Goal: Information Seeking & Learning: Learn about a topic

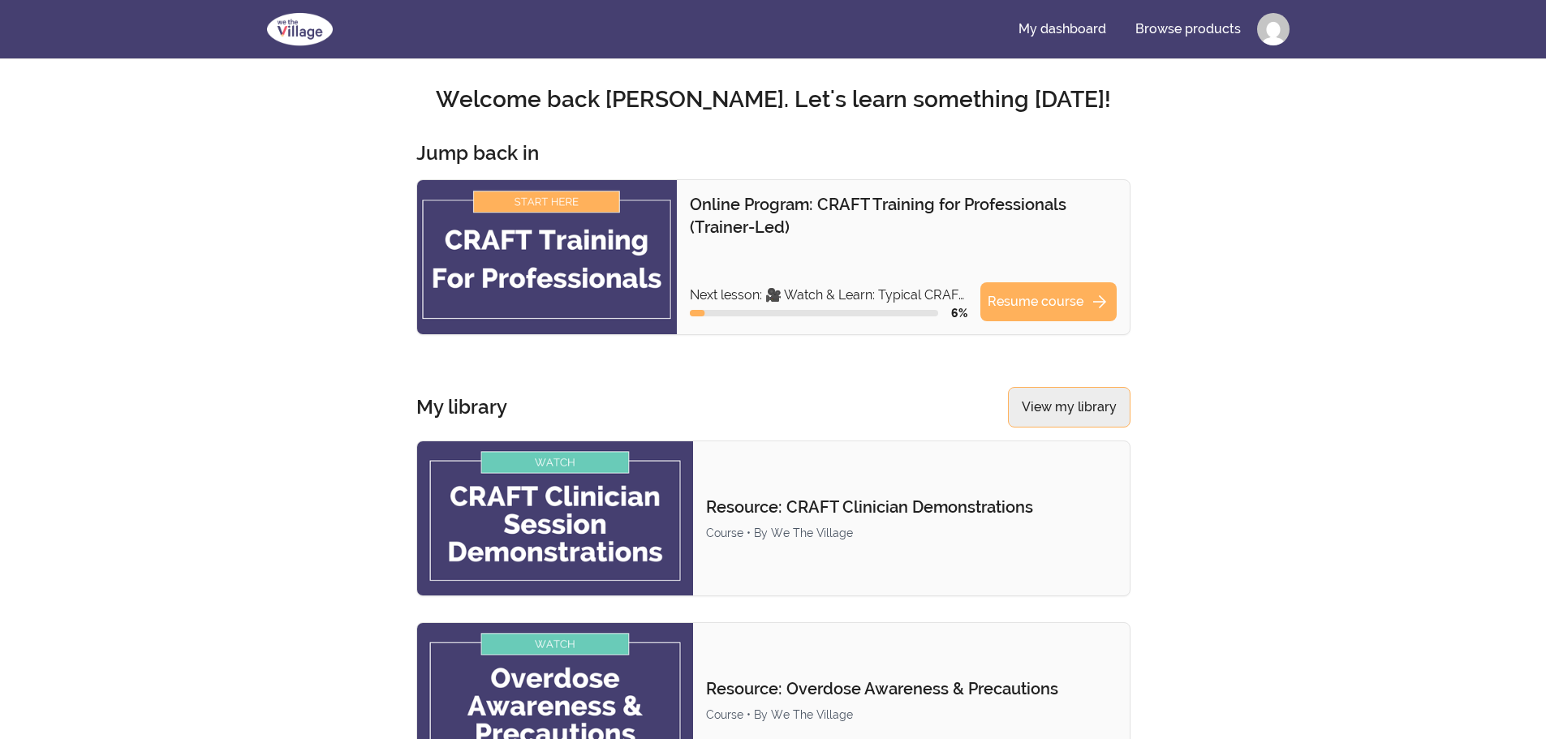
click at [1082, 394] on link "View my library" at bounding box center [1069, 407] width 123 height 41
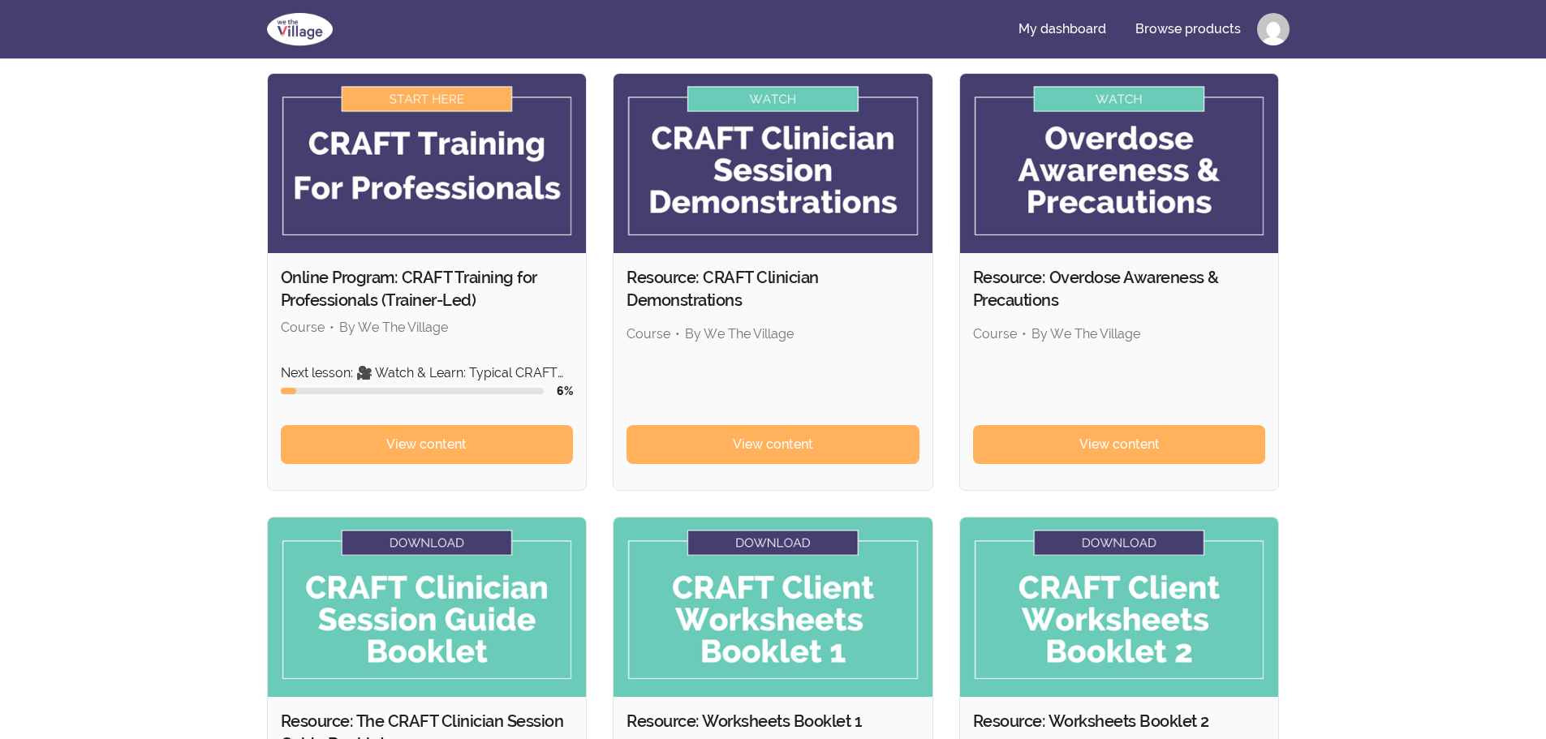
scroll to position [81, 0]
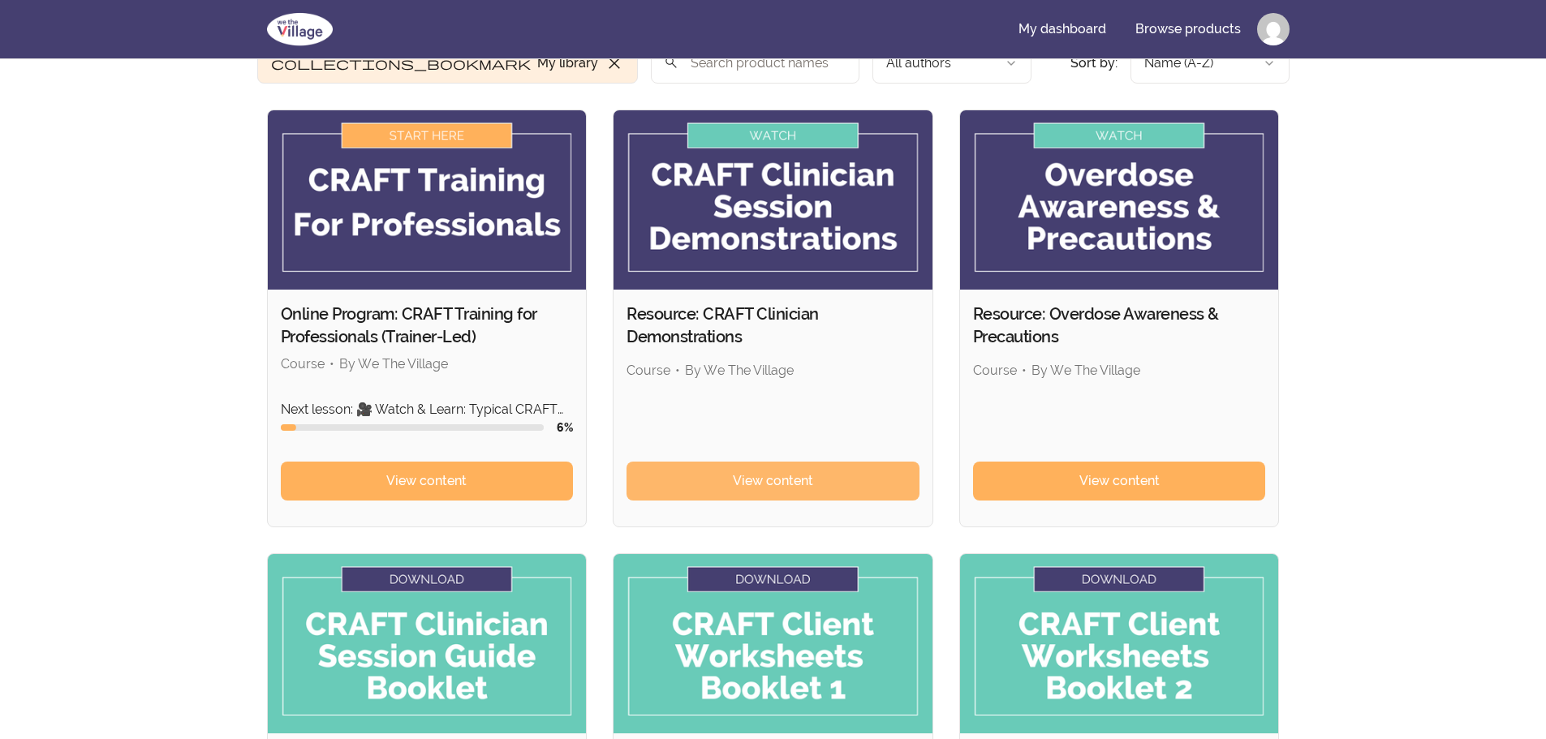
click at [769, 476] on span "View content" at bounding box center [773, 480] width 80 height 19
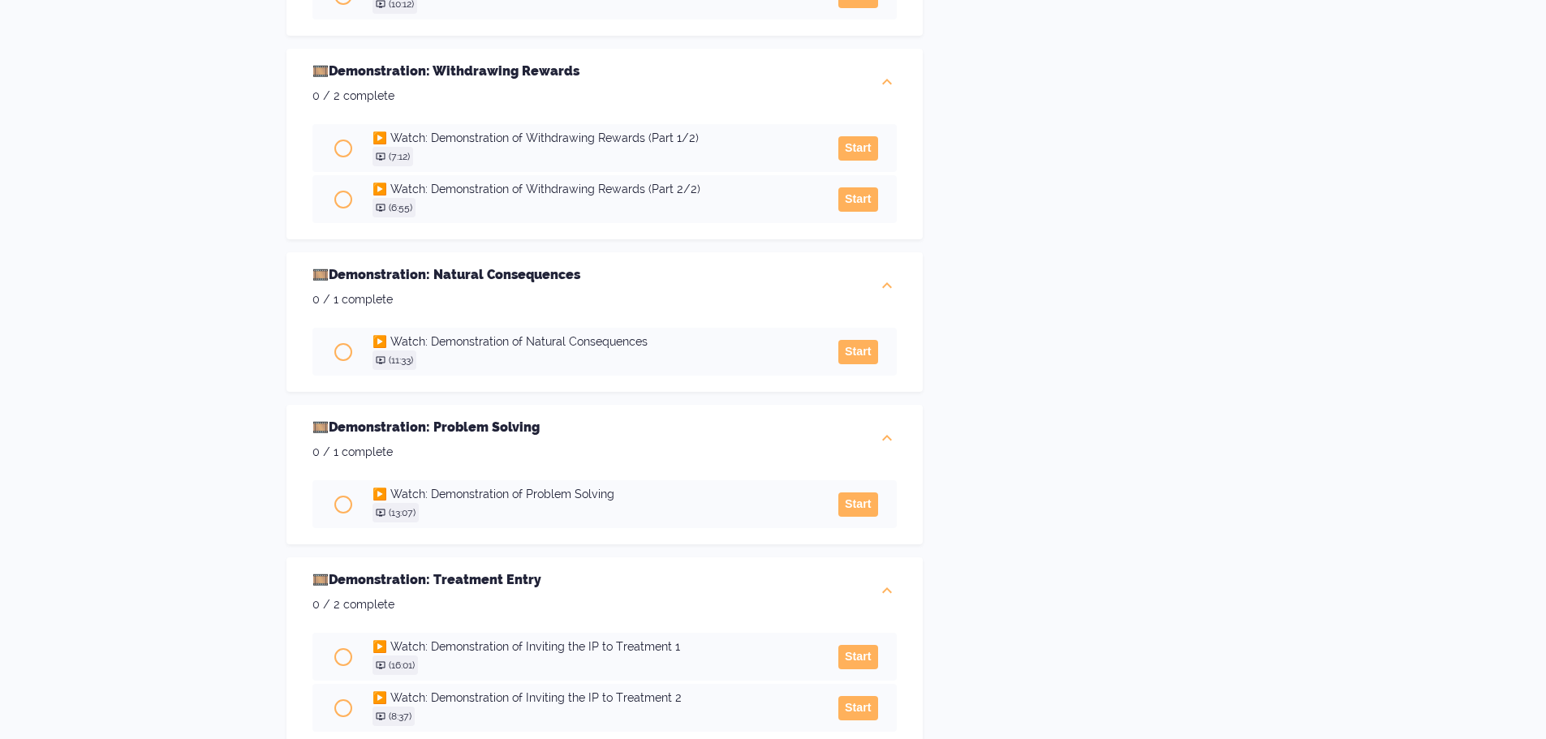
scroll to position [1621, 0]
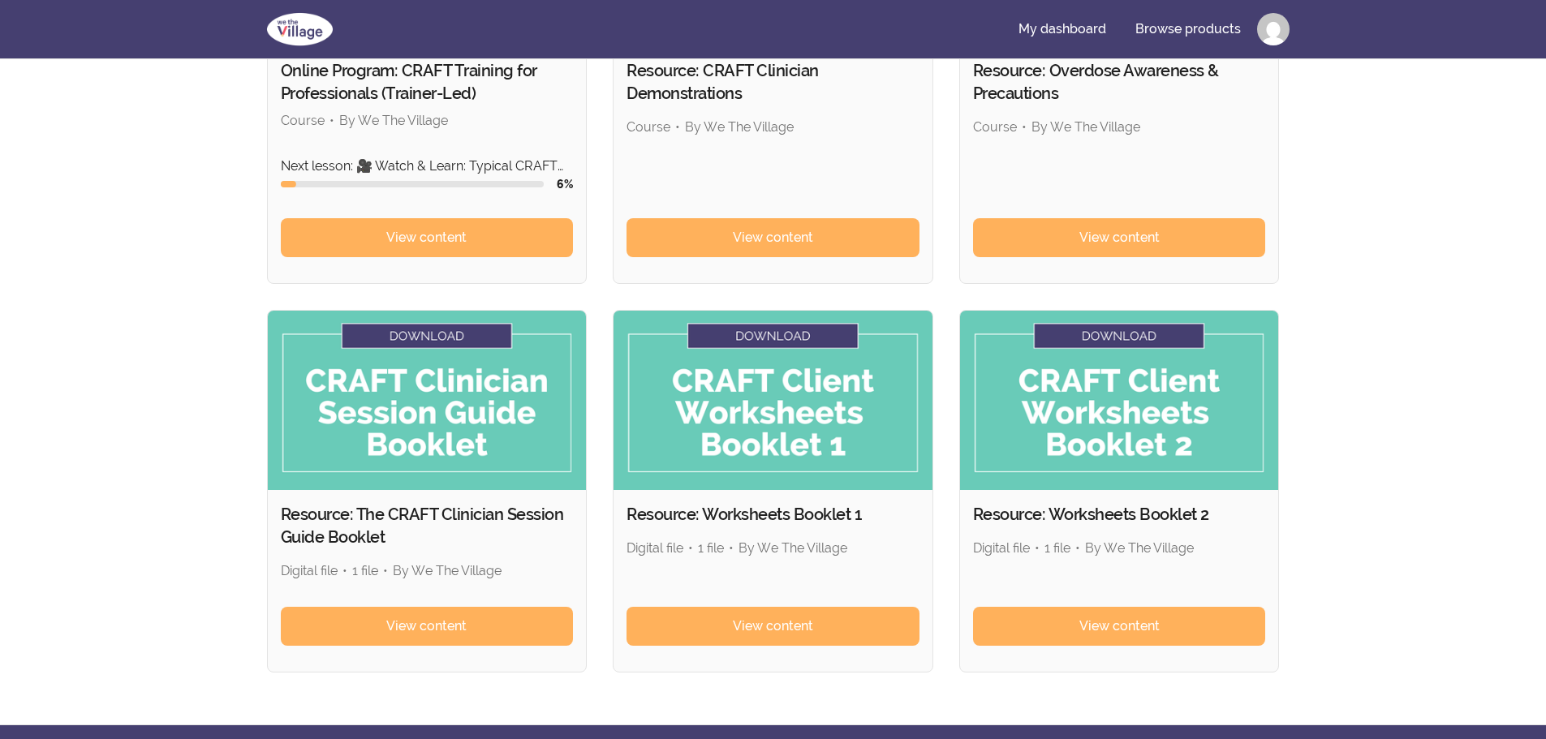
scroll to position [406, 0]
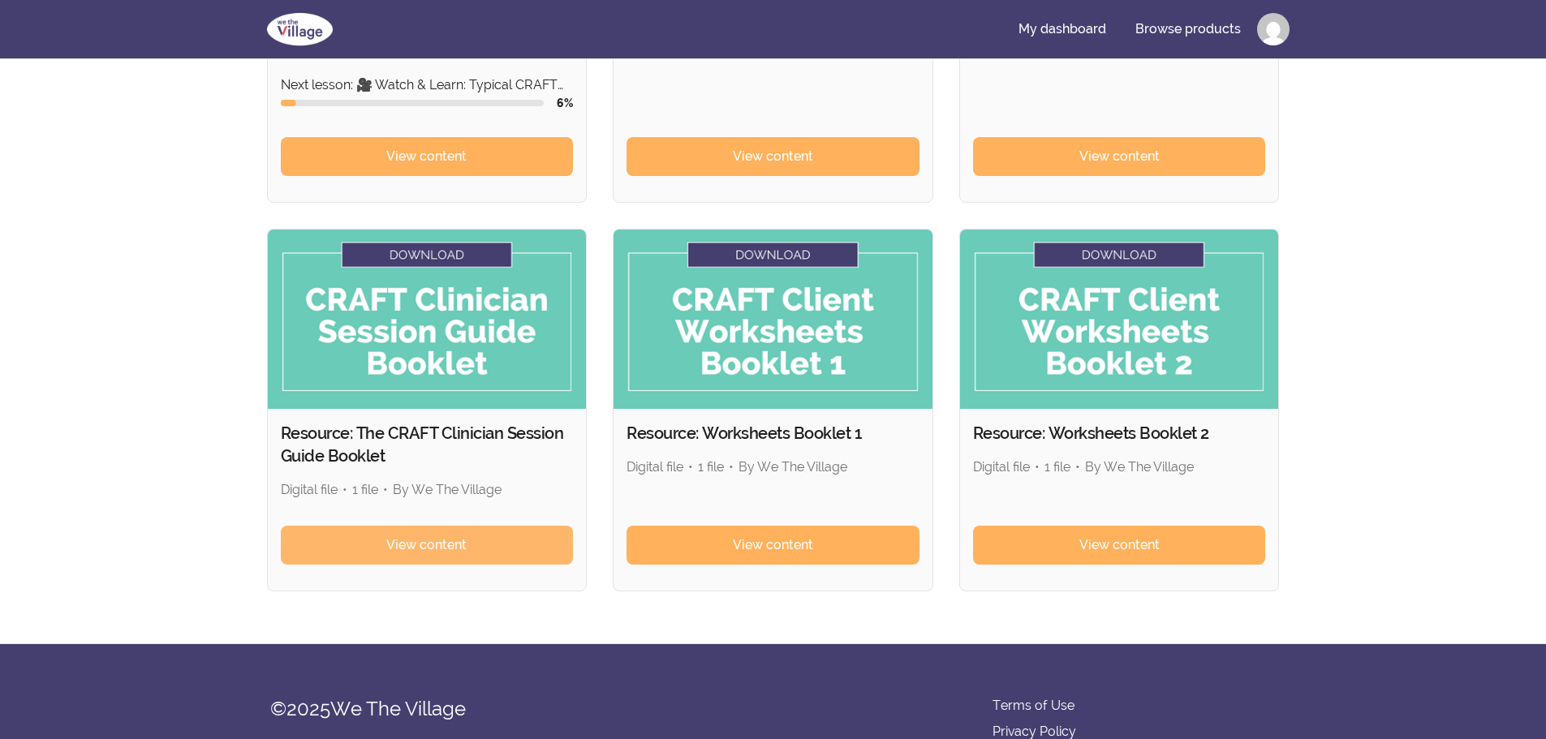
click at [463, 545] on span "View content" at bounding box center [426, 544] width 80 height 19
